Goal: Task Accomplishment & Management: Manage account settings

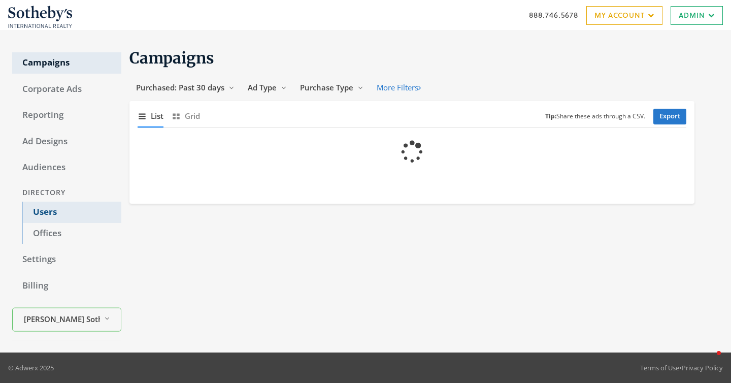
click at [46, 216] on link "Users" at bounding box center [71, 211] width 99 height 21
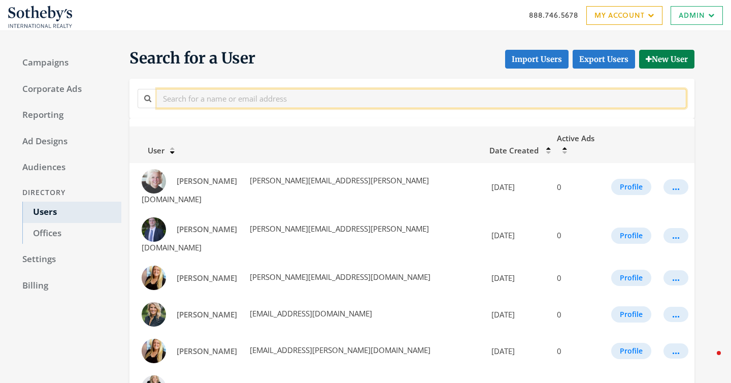
click at [239, 92] on input "text" at bounding box center [421, 98] width 529 height 19
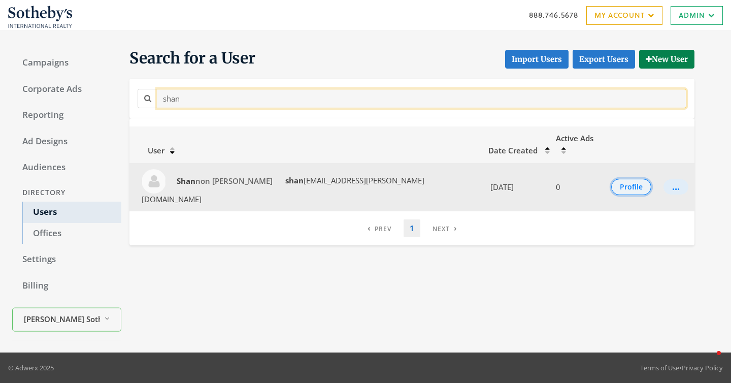
type input "shan"
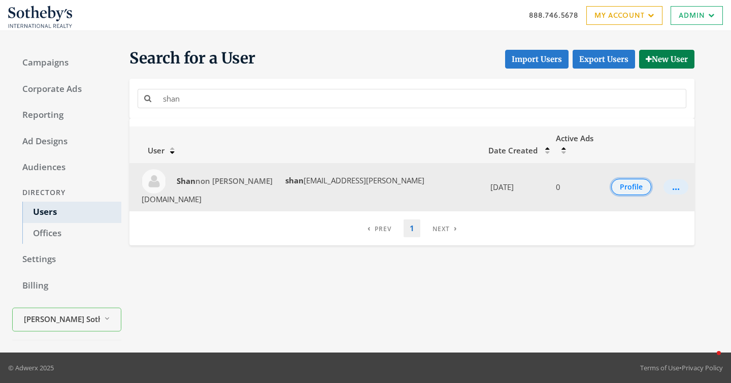
click at [625, 179] on button "Profile" at bounding box center [631, 187] width 40 height 16
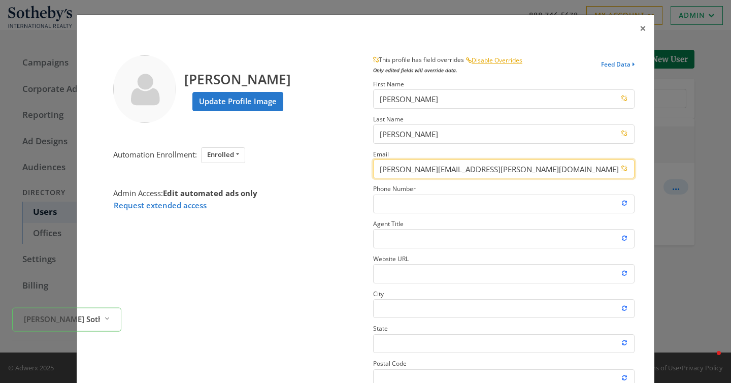
click at [410, 169] on input "[PERSON_NAME][EMAIL_ADDRESS][PERSON_NAME][DOMAIN_NAME]" at bounding box center [503, 168] width 261 height 19
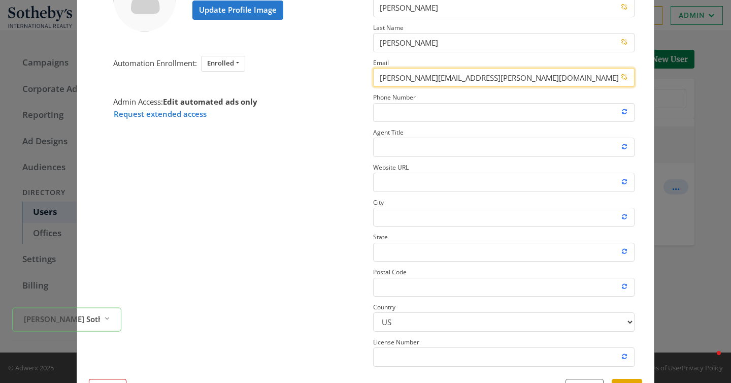
scroll to position [91, 0]
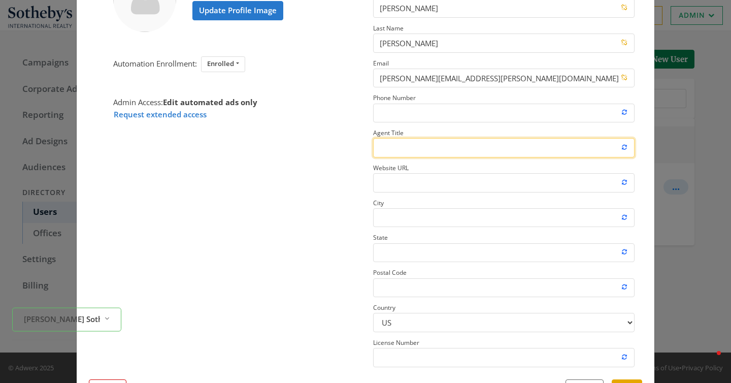
click at [387, 148] on input "Agent Title" at bounding box center [503, 147] width 261 height 19
paste input "Operations Coordinator"
type input "Operations Coordinator"
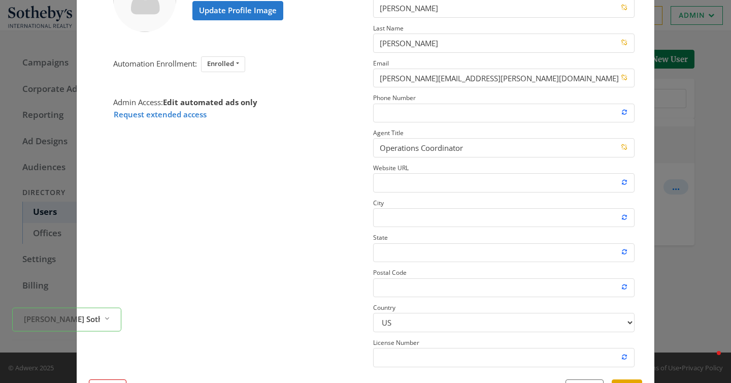
click at [315, 213] on section "Shannon Eike Update Profile Image Automation Enrollment: Enrolled Enrolled Not …" at bounding box center [227, 167] width 277 height 407
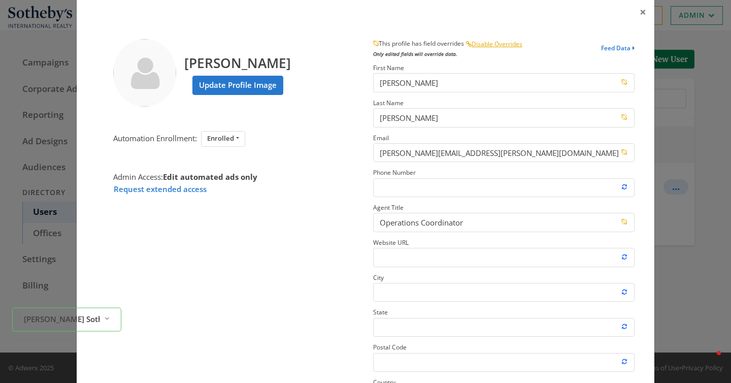
scroll to position [12, 0]
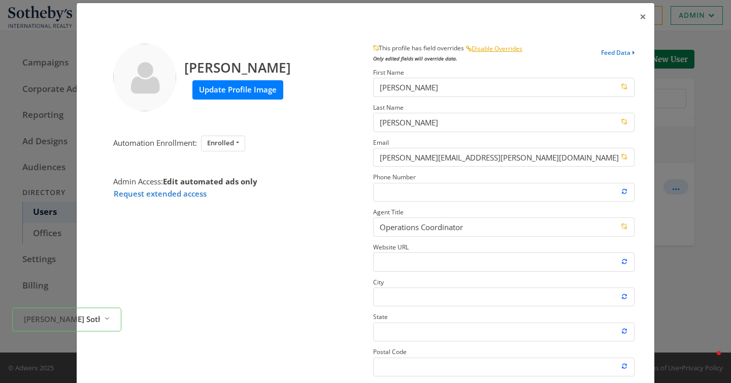
click at [248, 91] on label "Update Profile Image" at bounding box center [237, 89] width 91 height 19
click at [0, 0] on input "Update Profile Image" at bounding box center [0, 0] width 0 height 0
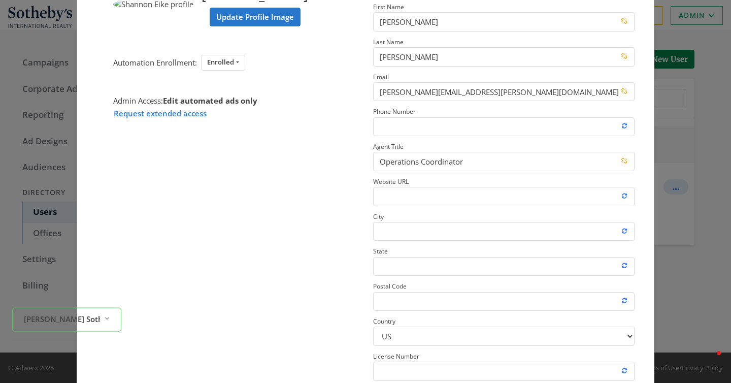
scroll to position [133, 0]
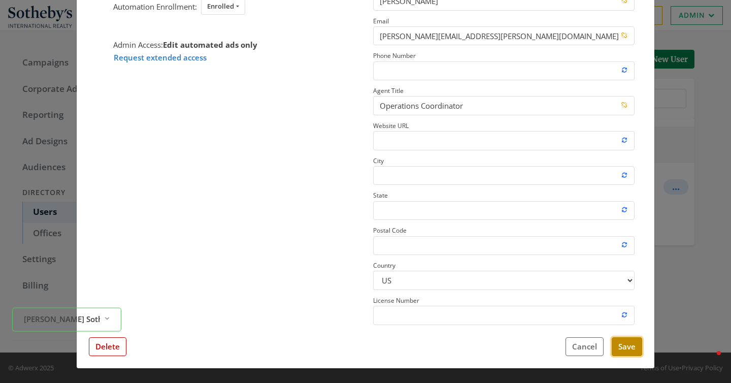
click at [627, 345] on button "Save" at bounding box center [627, 346] width 30 height 19
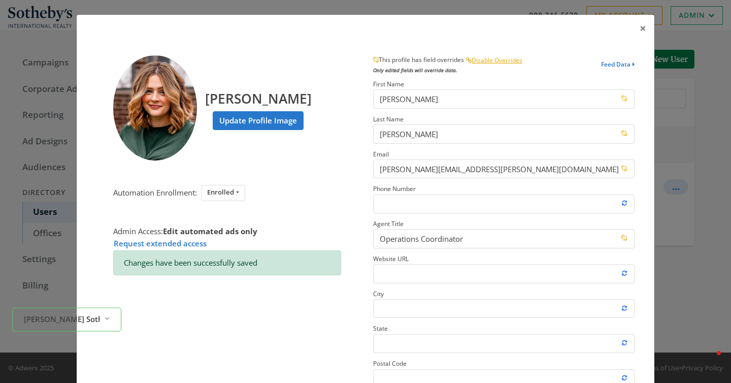
scroll to position [2, 0]
